Goal: Task Accomplishment & Management: Use online tool/utility

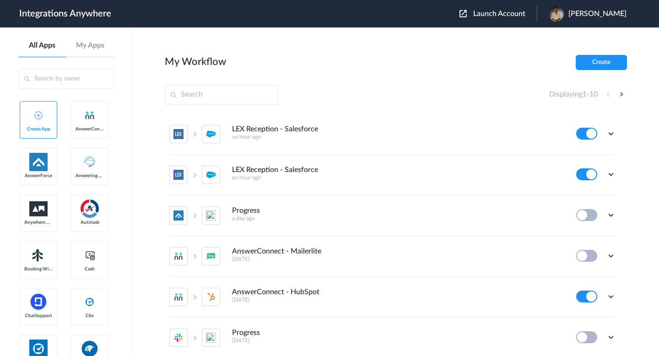
click at [499, 11] on span "Launch Account" at bounding box center [499, 13] width 52 height 7
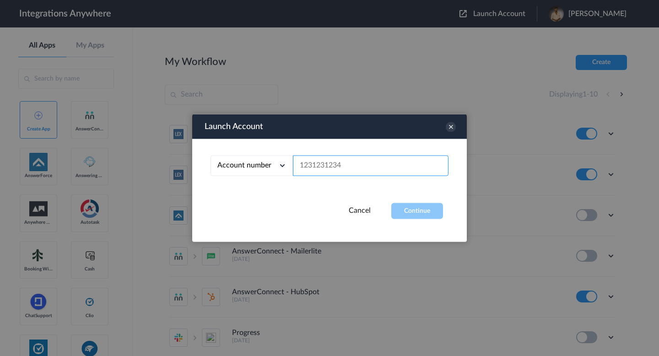
click at [354, 162] on input "text" at bounding box center [371, 166] width 156 height 21
paste input "3362781465"
type input "3362781465"
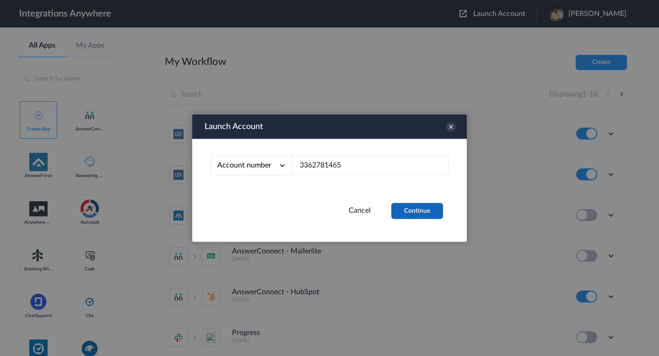
click at [403, 212] on button "Continue" at bounding box center [417, 211] width 52 height 16
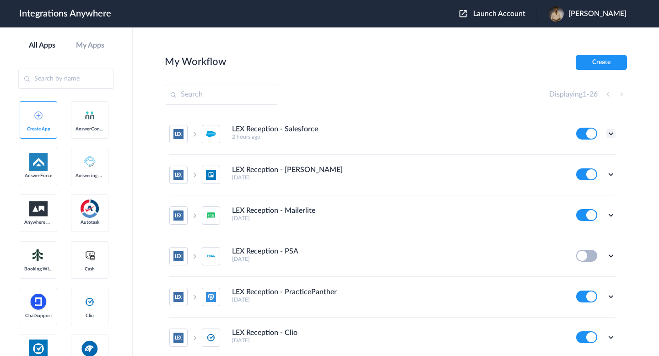
click at [610, 132] on icon at bounding box center [610, 133] width 9 height 9
click at [581, 159] on li "Edit" at bounding box center [585, 154] width 59 height 17
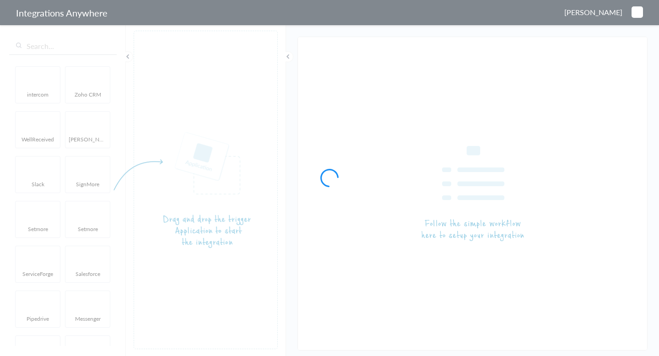
type input "LEX Reception - Salesforce"
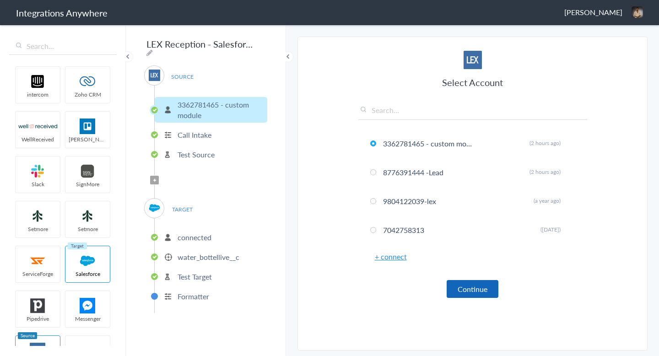
click at [461, 288] on button "Continue" at bounding box center [472, 289] width 52 height 18
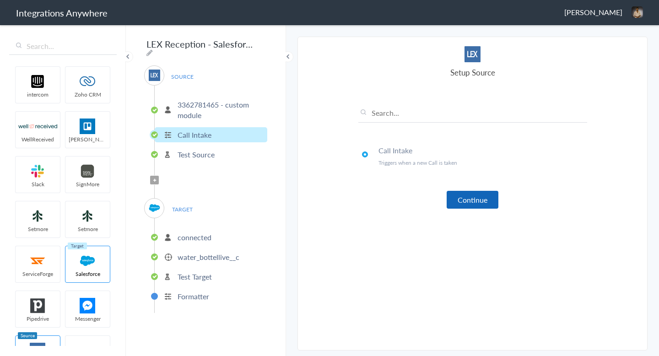
click at [458, 200] on button "Continue" at bounding box center [472, 200] width 52 height 18
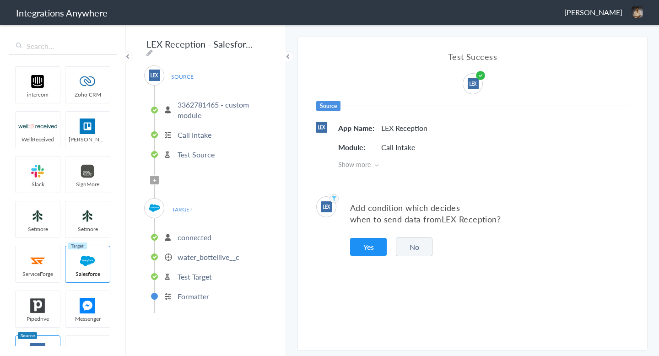
click at [419, 240] on button "No" at bounding box center [414, 246] width 37 height 19
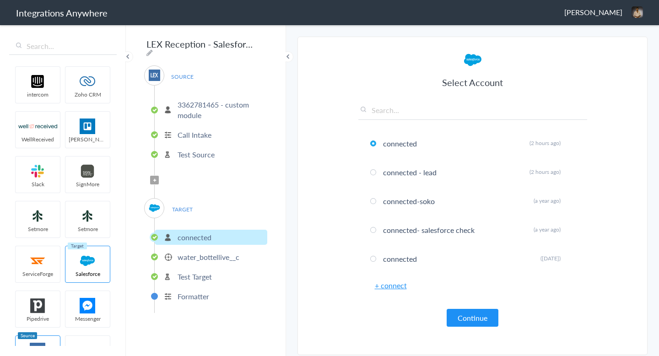
click at [398, 286] on link "+ connect" at bounding box center [391, 285] width 32 height 11
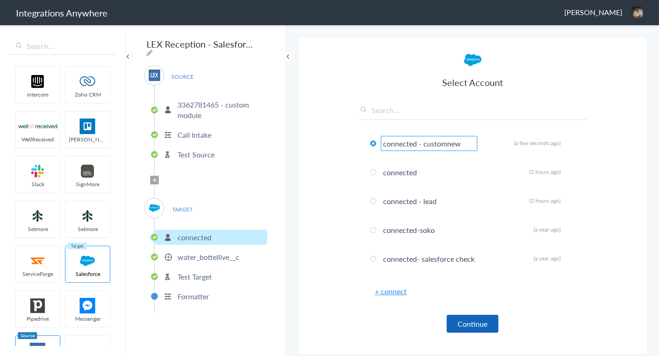
type input "connected - customnew"
click at [471, 325] on button "Continue" at bounding box center [472, 324] width 52 height 18
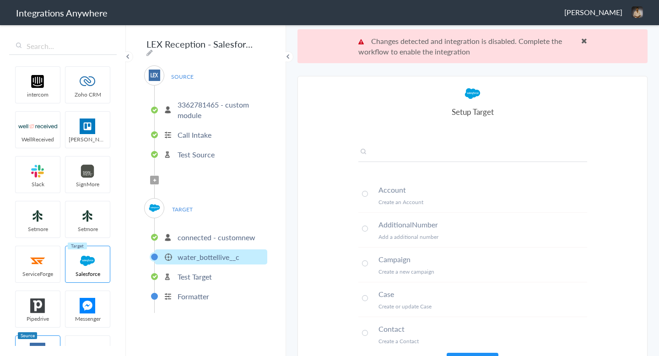
click at [432, 156] on input "text" at bounding box center [472, 154] width 229 height 15
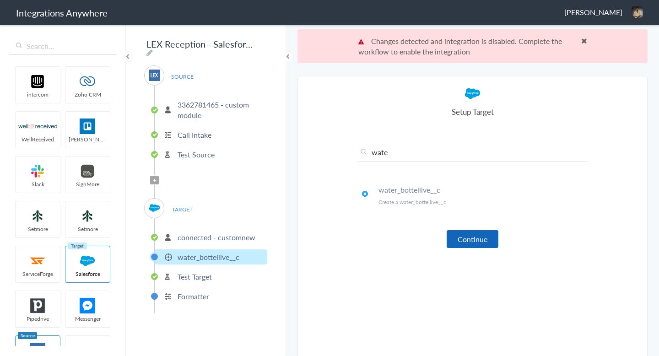
type input "wate"
click at [469, 244] on button "Continue" at bounding box center [472, 239] width 52 height 18
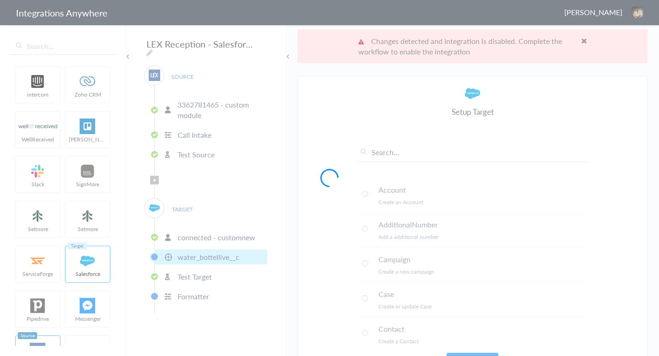
click at [585, 48] on div at bounding box center [329, 178] width 659 height 356
click at [584, 41] on div at bounding box center [329, 178] width 659 height 356
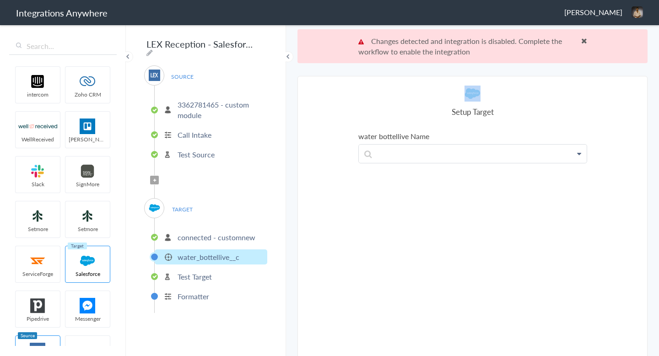
click at [584, 41] on span at bounding box center [584, 40] width 6 height 7
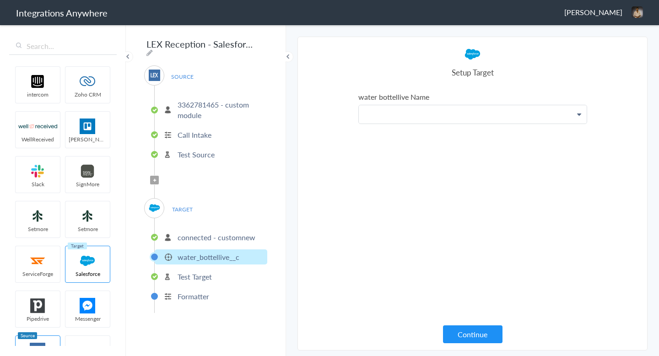
click at [438, 119] on p at bounding box center [473, 114] width 228 height 18
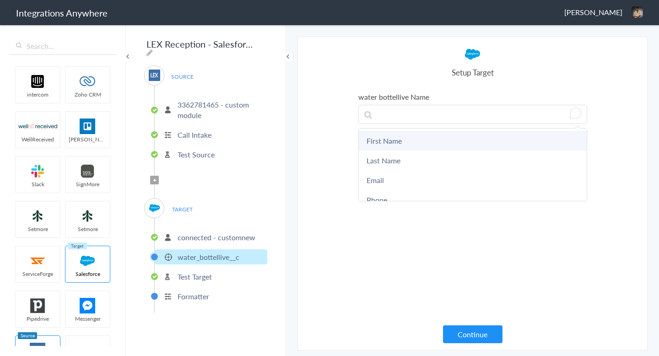
click at [431, 145] on link "First Name" at bounding box center [473, 141] width 228 height 20
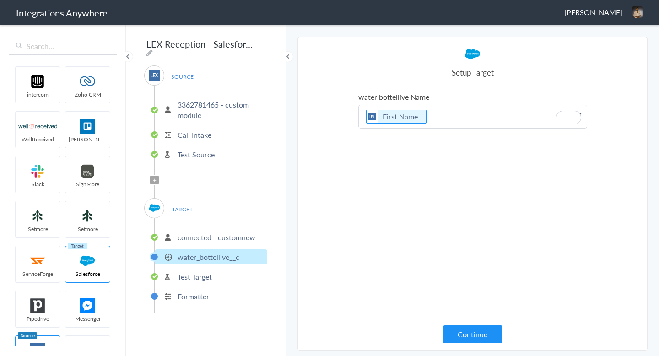
click at [440, 118] on p "First Name" at bounding box center [473, 116] width 228 height 23
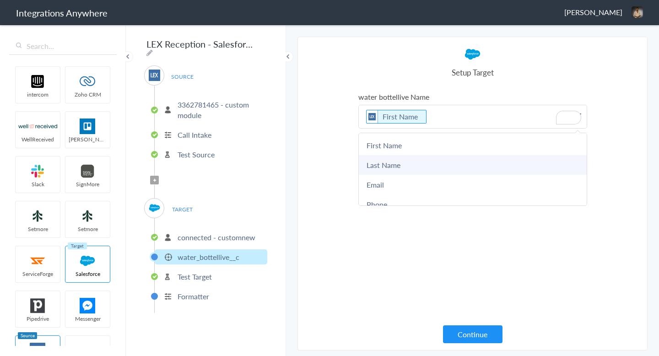
click at [437, 157] on link "Last Name" at bounding box center [473, 165] width 228 height 20
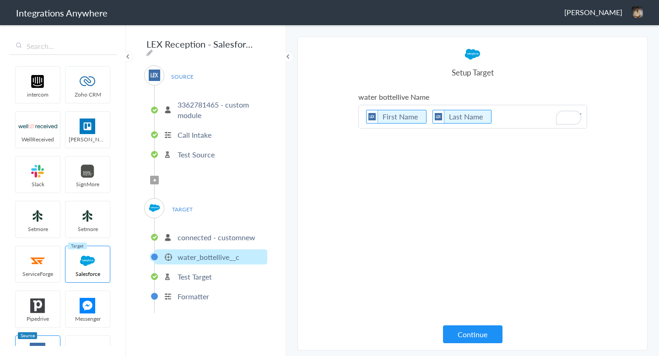
click at [503, 120] on p "First Name Last Name" at bounding box center [473, 116] width 228 height 23
click at [468, 340] on button "Continue" at bounding box center [472, 334] width 59 height 18
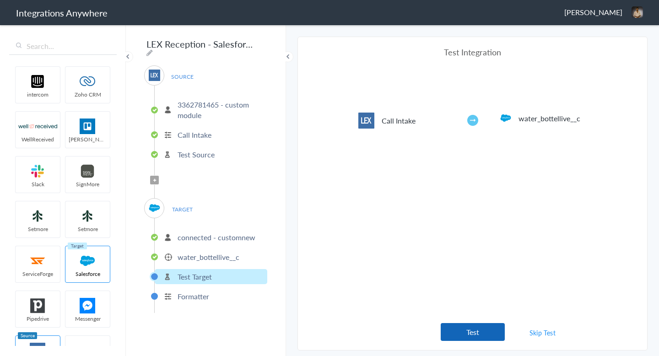
click at [476, 327] on button "Test" at bounding box center [473, 332] width 64 height 18
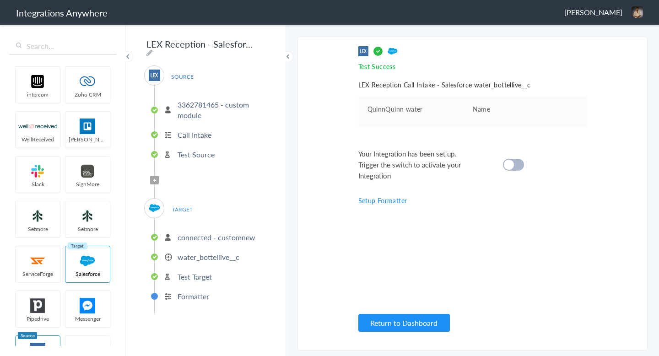
click at [496, 172] on div "Your Integration has been set up. Trigger the switch to activate your Integrati…" at bounding box center [461, 164] width 206 height 33
click at [510, 164] on cite at bounding box center [509, 165] width 10 height 10
click at [199, 294] on p "Formatter" at bounding box center [193, 296] width 32 height 11
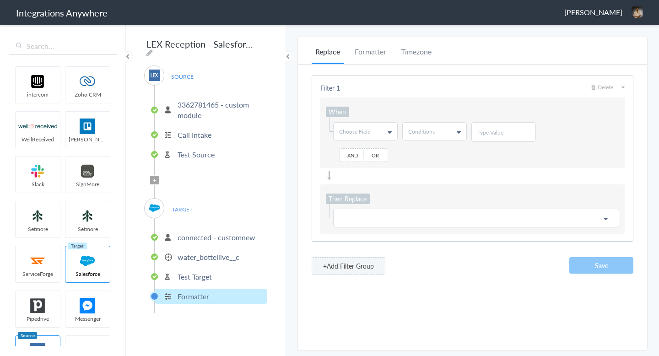
click at [360, 136] on link "Choose Field" at bounding box center [365, 131] width 64 height 17
click at [361, 165] on link "First Name" at bounding box center [364, 168] width 63 height 17
click at [425, 131] on span "Conditions" at bounding box center [421, 132] width 27 height 8
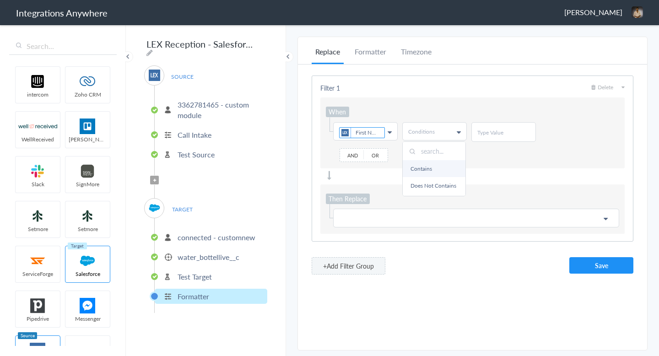
click at [430, 163] on link "Contains" at bounding box center [434, 168] width 63 height 17
click at [443, 134] on ul "Contains" at bounding box center [434, 133] width 53 height 8
click at [436, 178] on link "Exists" at bounding box center [434, 186] width 63 height 17
click at [381, 210] on link "Choose Field" at bounding box center [475, 217] width 285 height 18
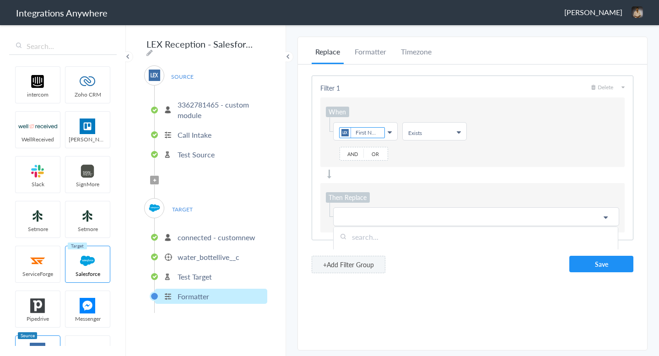
scroll to position [32, 0]
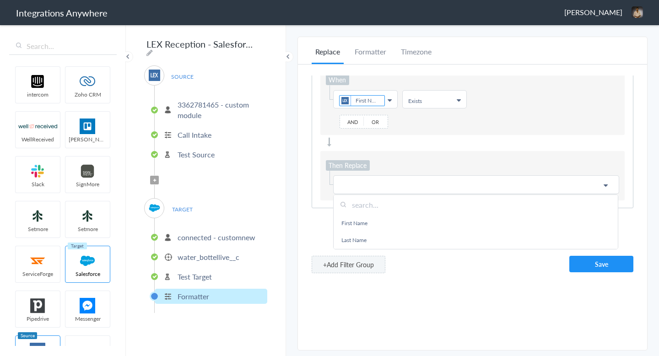
click at [381, 210] on input "text" at bounding box center [475, 205] width 284 height 20
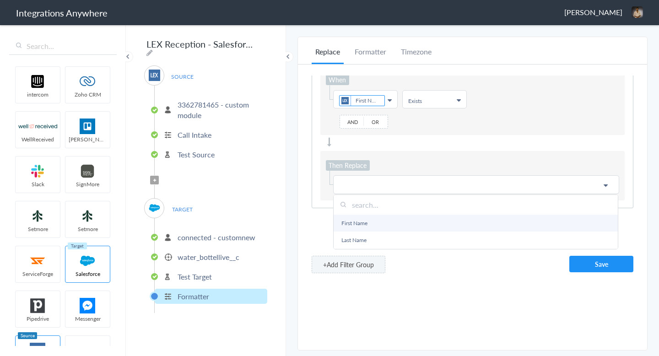
click at [381, 222] on link "First Name" at bounding box center [475, 223] width 284 height 17
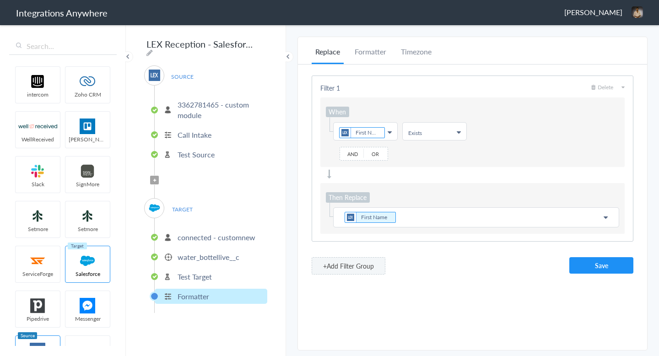
scroll to position [0, 0]
click at [343, 216] on p "First Name" at bounding box center [476, 217] width 274 height 13
click at [612, 269] on button "Save" at bounding box center [601, 265] width 64 height 16
click at [231, 272] on li "Test Target" at bounding box center [211, 276] width 113 height 15
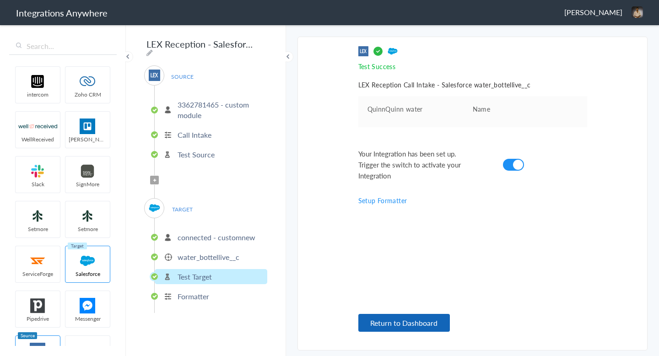
click at [435, 319] on button "Return to Dashboard" at bounding box center [403, 323] width 91 height 18
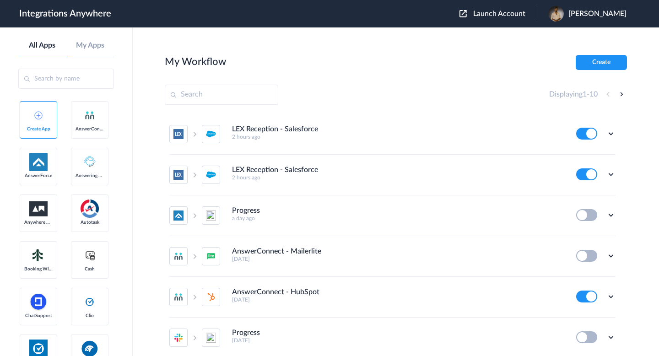
click at [485, 8] on div "Launch Account Buvaneswaran Muni My Account Logout" at bounding box center [547, 14] width 176 height 16
click at [484, 17] on span "Launch Account" at bounding box center [499, 13] width 52 height 7
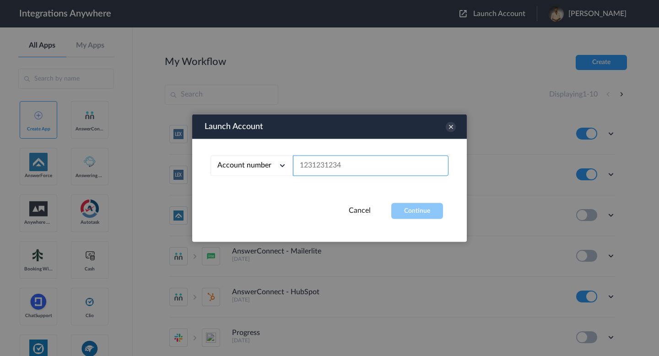
click at [382, 162] on input "text" at bounding box center [371, 166] width 156 height 21
paste input "Salesforce@12345"
click at [371, 163] on input "Salesforce@12345" at bounding box center [371, 166] width 156 height 21
paste input "336278146"
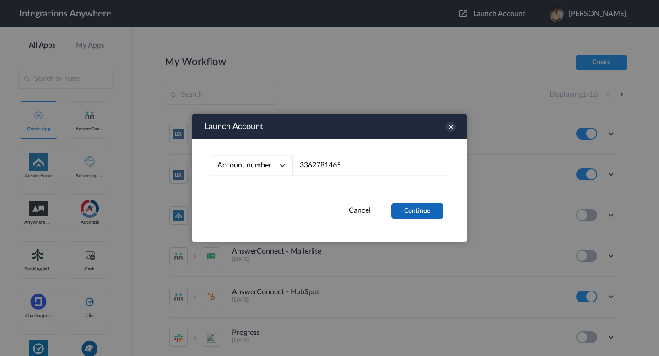
click at [416, 208] on button "Continue" at bounding box center [417, 211] width 52 height 16
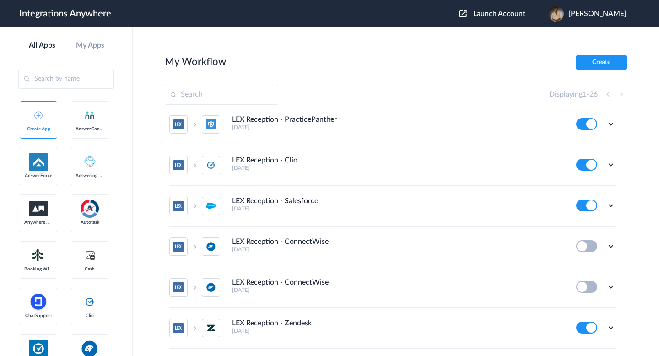
scroll to position [175, 0]
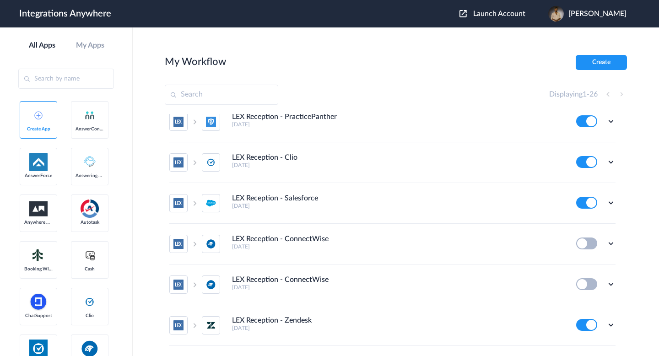
click at [468, 1] on header "Integrations Anywhere Launch Account Buvaneswaran Muni My Account Logout" at bounding box center [329, 13] width 659 height 27
click at [474, 11] on span "Launch Account" at bounding box center [499, 13] width 52 height 7
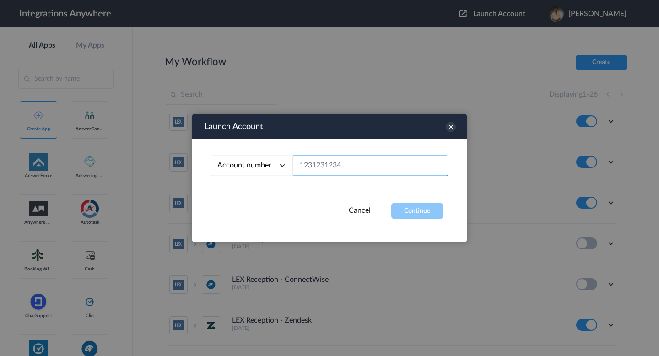
click at [351, 166] on input "text" at bounding box center [371, 166] width 156 height 21
paste input "3362781465"
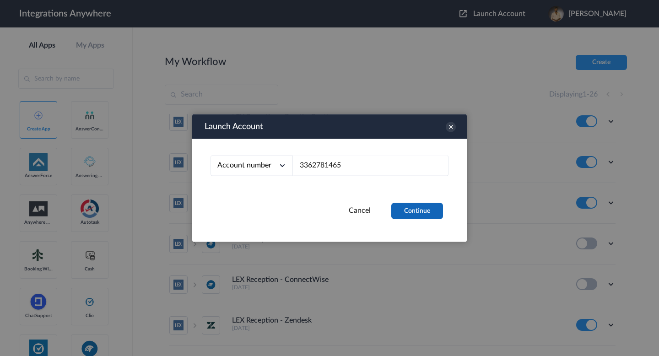
click at [415, 215] on button "Continue" at bounding box center [417, 211] width 52 height 16
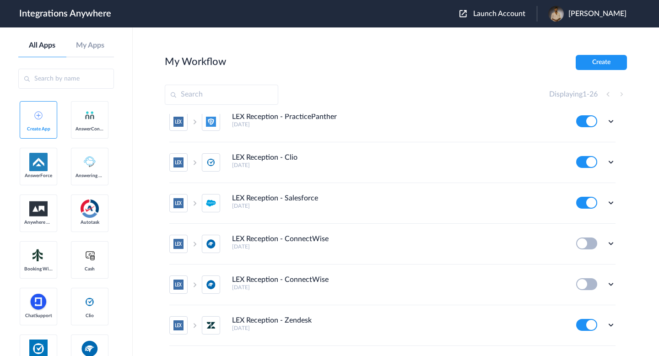
click at [492, 19] on div "Launch Account Buvaneswaran Muni My Account Logout" at bounding box center [547, 14] width 176 height 16
click at [489, 17] on span "Launch Account" at bounding box center [499, 13] width 52 height 7
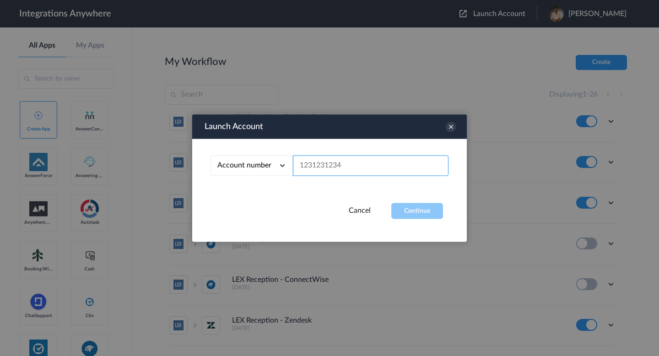
click at [403, 171] on input "text" at bounding box center [371, 166] width 156 height 21
paste input "3362781465"
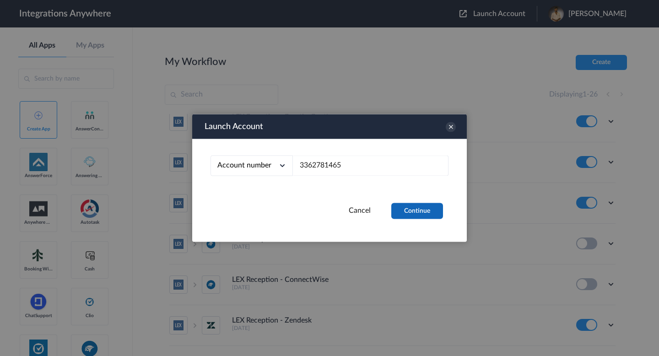
click at [418, 210] on button "Continue" at bounding box center [417, 211] width 52 height 16
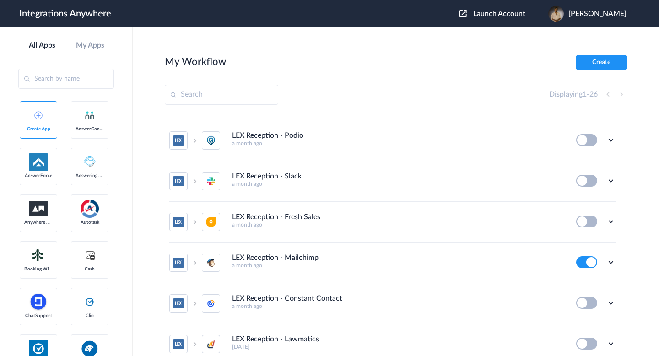
scroll to position [355, 0]
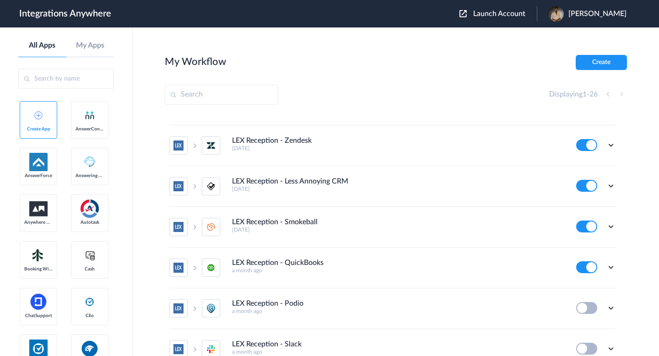
click at [493, 15] on span "Launch Account" at bounding box center [499, 13] width 52 height 7
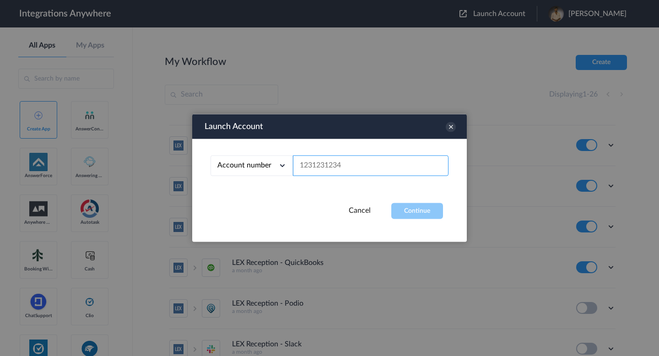
click at [344, 161] on input "text" at bounding box center [371, 166] width 156 height 21
paste input "8776391444"
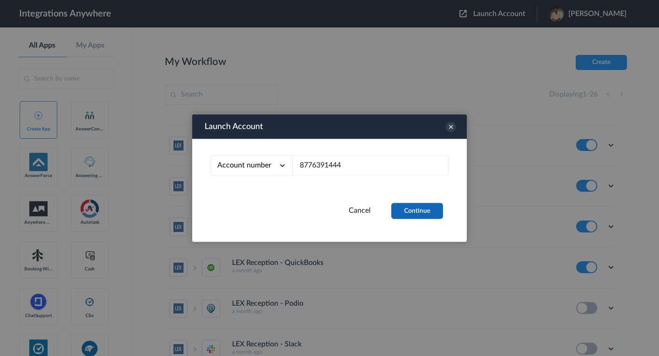
click at [419, 217] on button "Continue" at bounding box center [417, 211] width 52 height 16
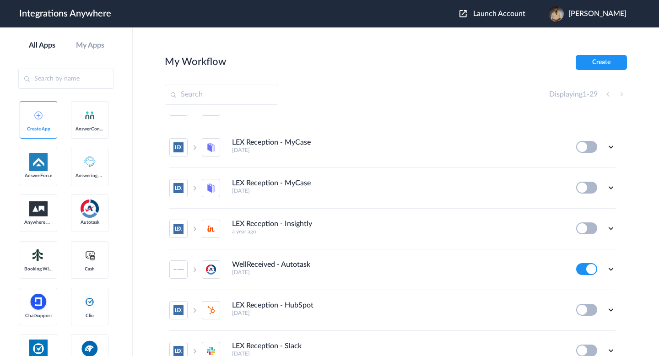
scroll to position [287, 0]
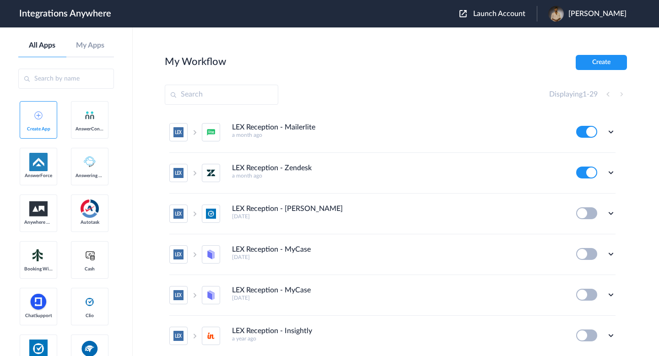
click at [574, 14] on span "[PERSON_NAME]" at bounding box center [597, 14] width 58 height 9
click at [568, 15] on span "[PERSON_NAME]" at bounding box center [597, 14] width 58 height 9
click at [570, 15] on span "[PERSON_NAME]" at bounding box center [597, 14] width 58 height 9
click at [485, 59] on div "My Workflow Create" at bounding box center [396, 62] width 462 height 15
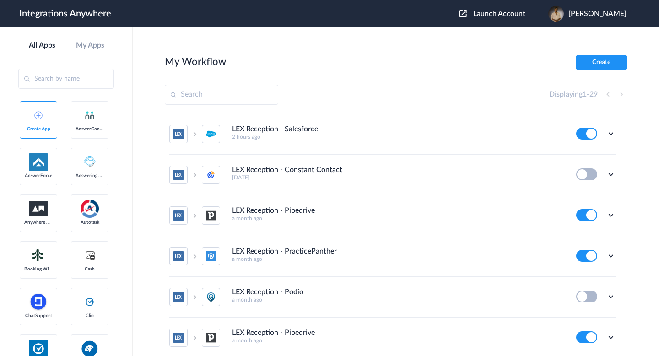
click at [491, 17] on span "Launch Account" at bounding box center [499, 13] width 52 height 7
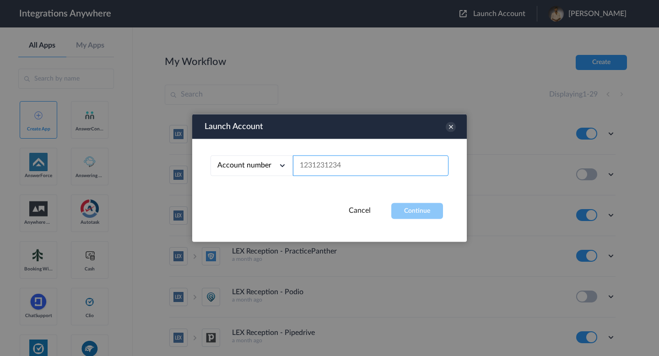
click at [387, 161] on input "text" at bounding box center [371, 166] width 156 height 21
paste input "8776391444"
type input "8776391444"
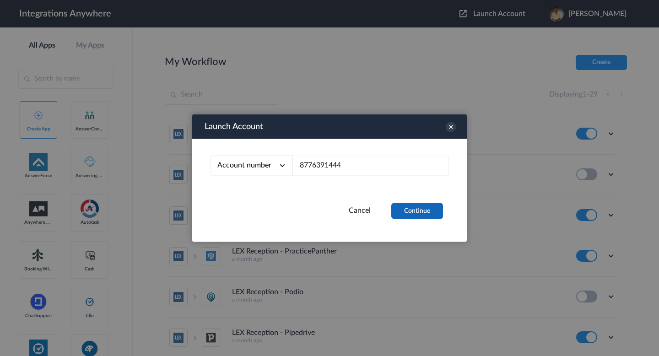
click at [407, 210] on button "Continue" at bounding box center [417, 211] width 52 height 16
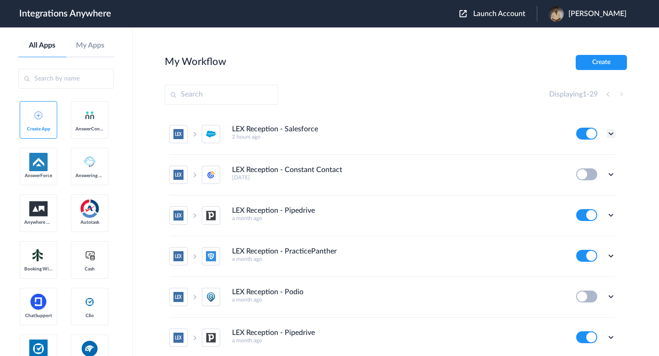
click at [613, 135] on icon at bounding box center [610, 133] width 9 height 9
click at [581, 153] on link "Edit" at bounding box center [574, 154] width 22 height 6
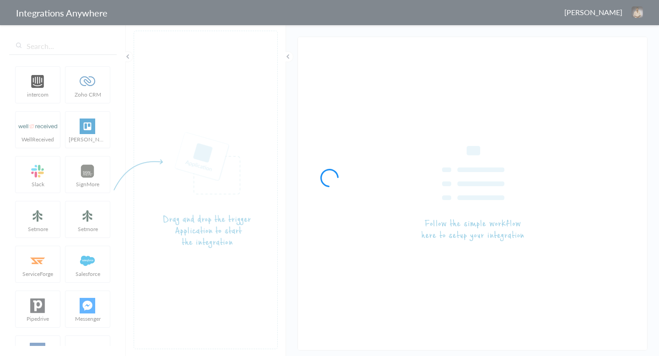
type input "LEX Reception - Salesforce"
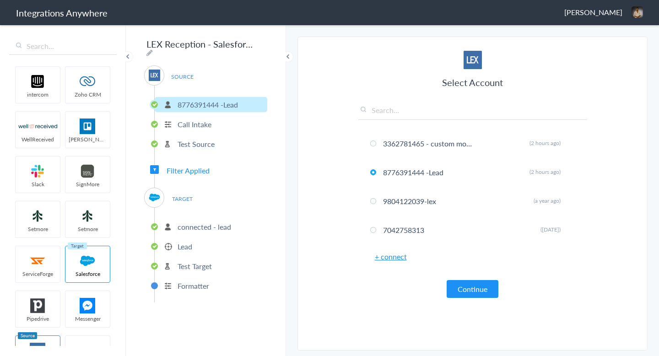
click at [213, 251] on ul "connected - lead [MEDICAL_DATA] Target Formatter" at bounding box center [210, 255] width 113 height 95
click at [184, 253] on ul "connected - lead [MEDICAL_DATA] Target Formatter" at bounding box center [210, 255] width 113 height 95
click at [184, 250] on ul "connected - lead [MEDICAL_DATA] Target Formatter" at bounding box center [210, 255] width 113 height 95
click at [184, 249] on li "Lead" at bounding box center [211, 246] width 113 height 15
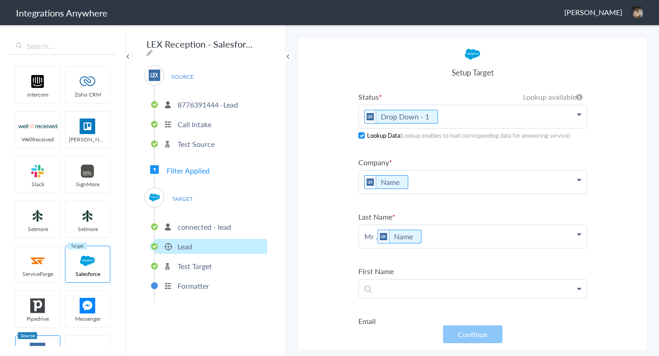
click at [184, 261] on p "Test Target" at bounding box center [194, 266] width 34 height 11
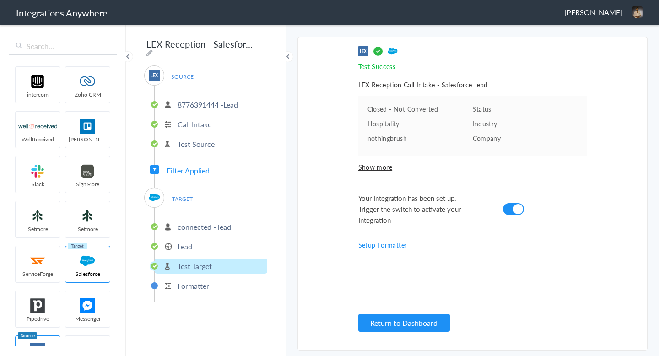
click at [178, 234] on ul "connected - lead Lead Test Target Formatter" at bounding box center [210, 255] width 113 height 95
click at [178, 235] on ul "connected - lead Lead Test Target Formatter" at bounding box center [210, 255] width 113 height 95
click at [178, 239] on li "Lead" at bounding box center [211, 246] width 113 height 15
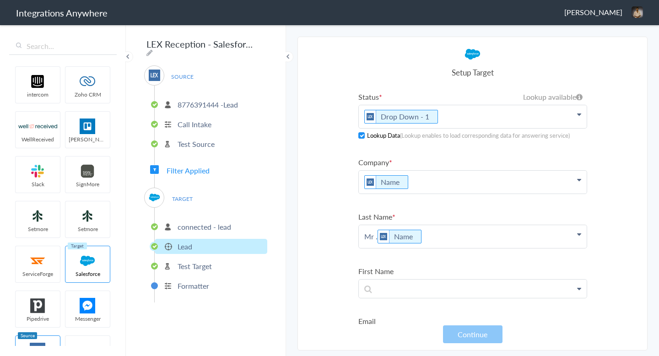
click at [413, 128] on p "Name" at bounding box center [473, 116] width 228 height 23
click at [464, 329] on button "Continue" at bounding box center [472, 334] width 59 height 18
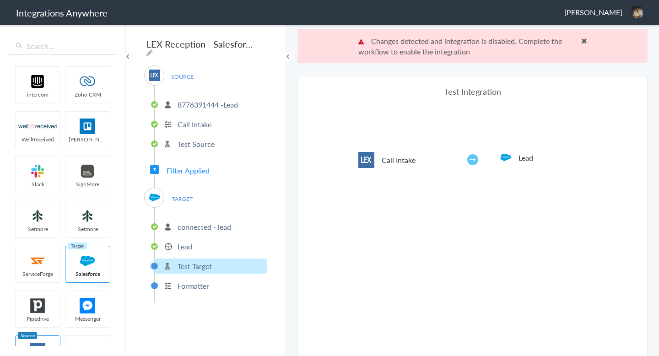
scroll to position [34, 0]
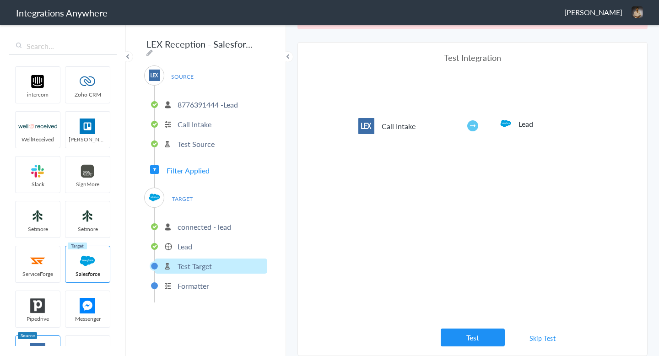
click at [464, 329] on button "Test" at bounding box center [473, 337] width 64 height 18
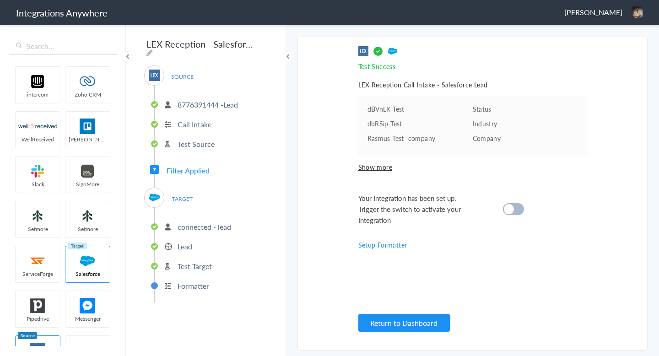
scroll to position [0, 0]
click at [511, 213] on div at bounding box center [513, 209] width 21 height 12
click at [434, 319] on button "Return to Dashboard" at bounding box center [403, 323] width 91 height 18
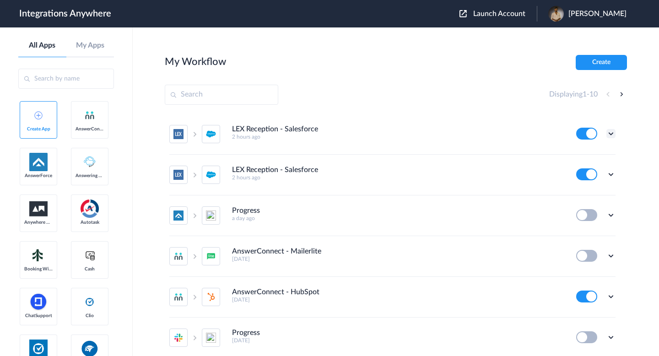
click at [607, 137] on icon at bounding box center [610, 133] width 9 height 9
click at [600, 173] on link "Task history" at bounding box center [585, 171] width 44 height 6
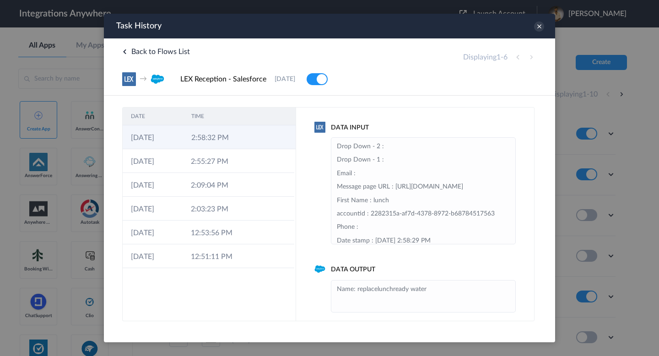
click at [266, 136] on td at bounding box center [278, 137] width 35 height 24
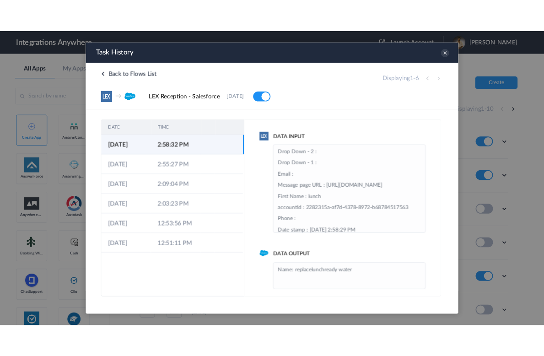
scroll to position [7, 0]
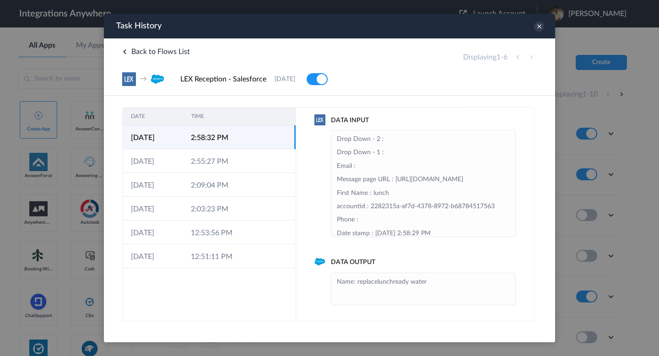
click at [124, 52] on icon at bounding box center [124, 51] width 5 height 5
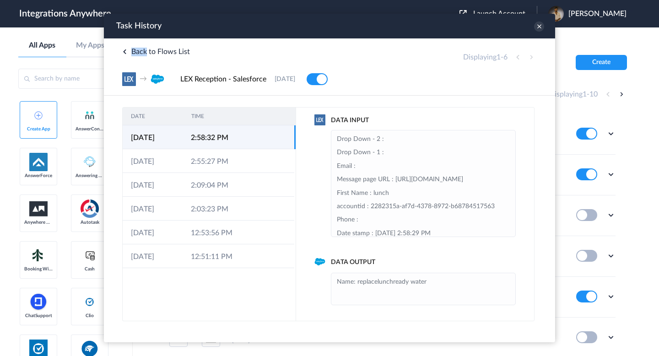
click at [124, 52] on icon at bounding box center [124, 51] width 5 height 5
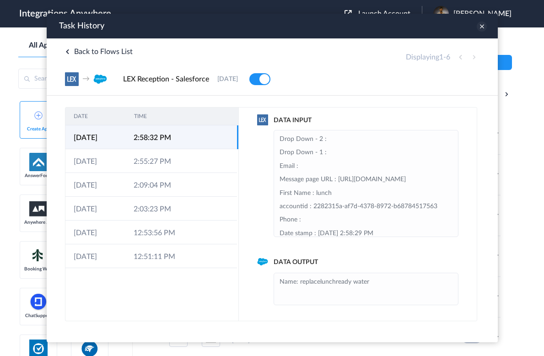
click at [482, 27] on icon at bounding box center [481, 27] width 10 height 10
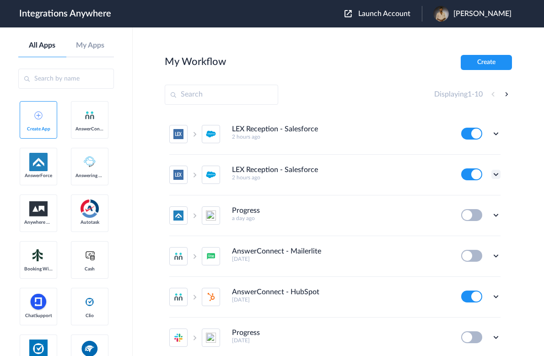
click at [498, 171] on icon at bounding box center [495, 174] width 9 height 9
click at [488, 207] on li "Task history" at bounding box center [470, 212] width 59 height 17
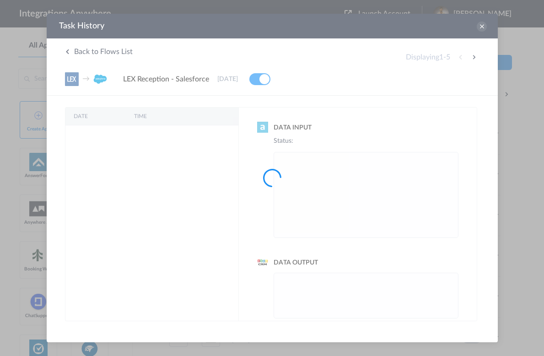
scroll to position [0, 0]
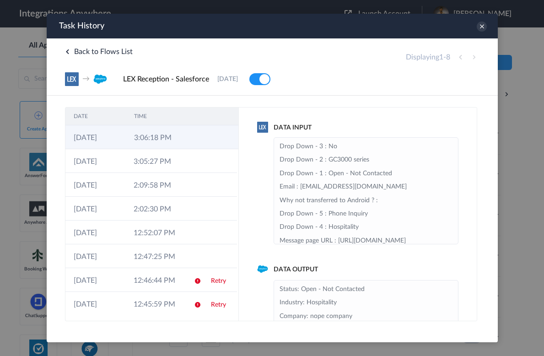
click at [215, 141] on td at bounding box center [220, 137] width 35 height 24
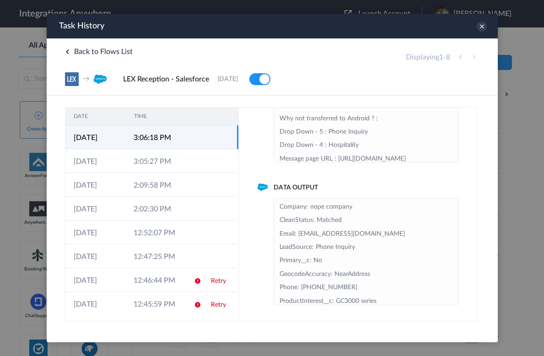
scroll to position [60, 0]
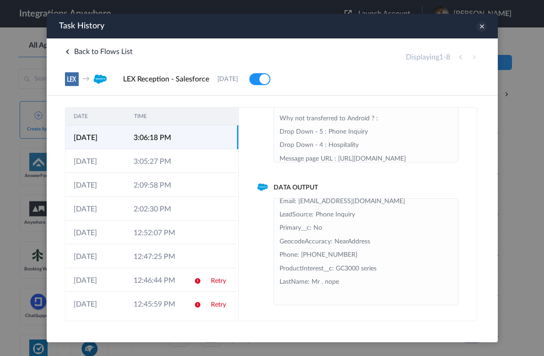
click at [479, 25] on icon at bounding box center [481, 27] width 10 height 10
